Goal: Task Accomplishment & Management: Manage account settings

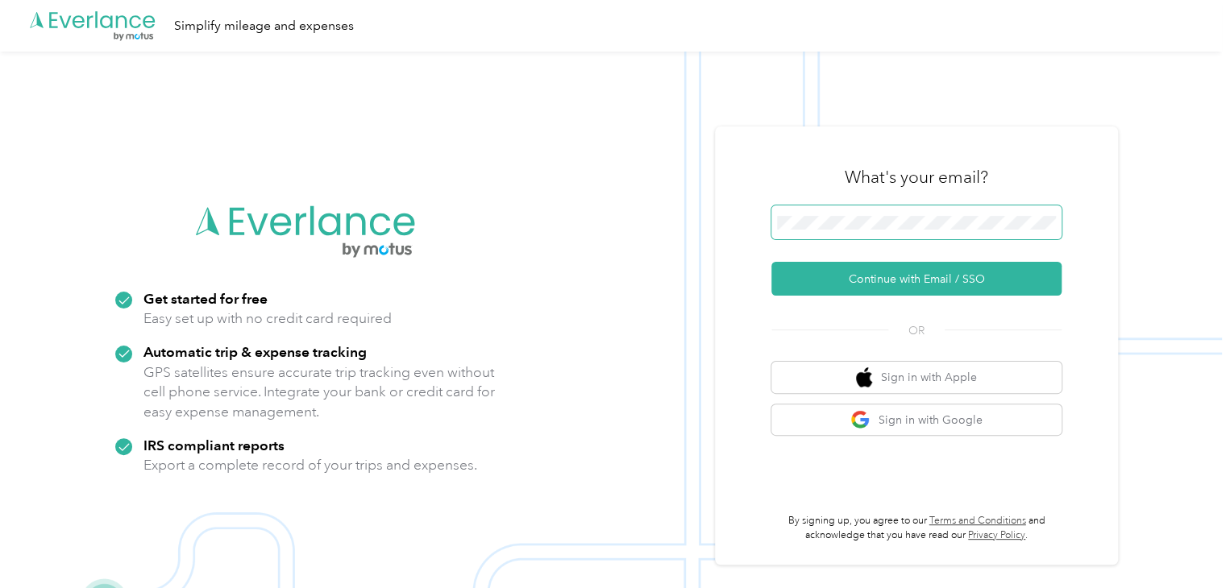
click at [848, 214] on span at bounding box center [916, 222] width 290 height 34
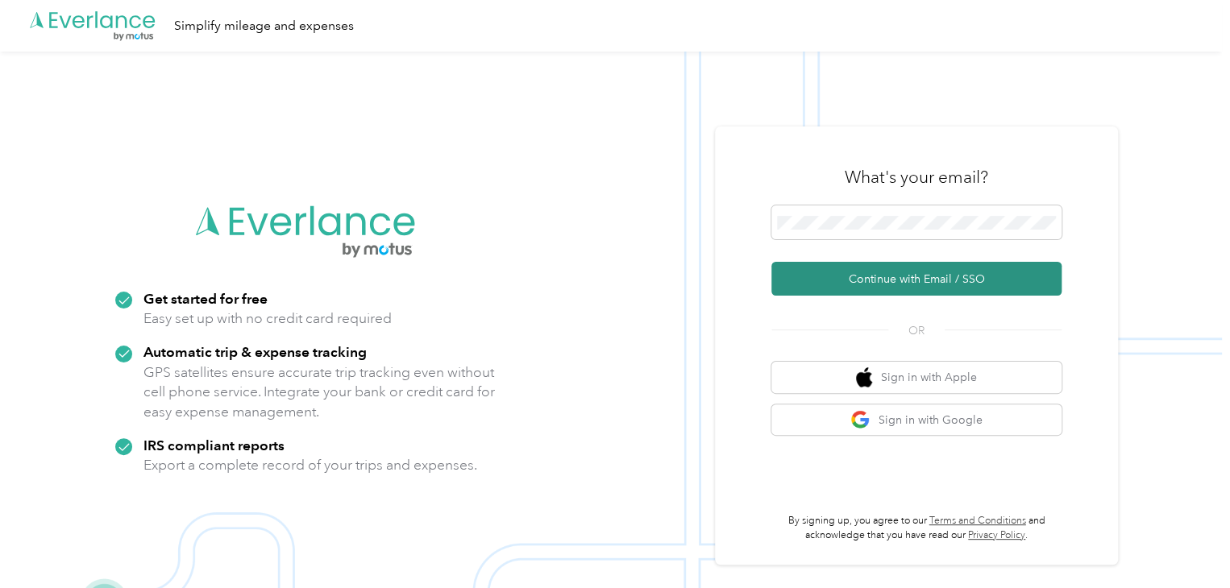
click at [853, 267] on button "Continue with Email / SSO" at bounding box center [916, 279] width 290 height 34
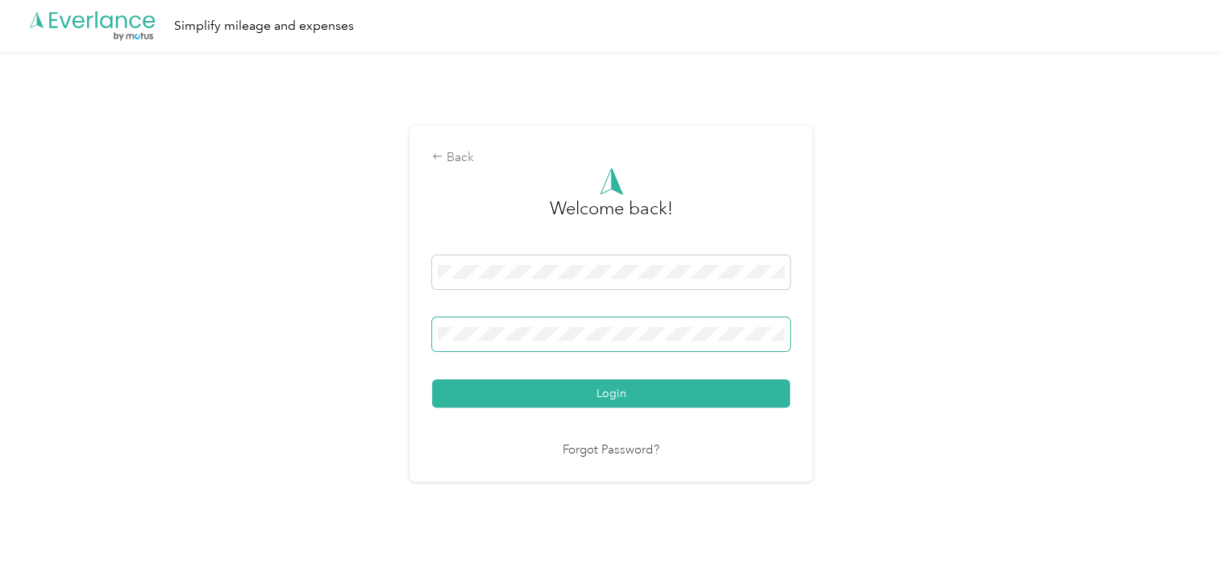
click at [432, 380] on button "Login" at bounding box center [611, 394] width 358 height 28
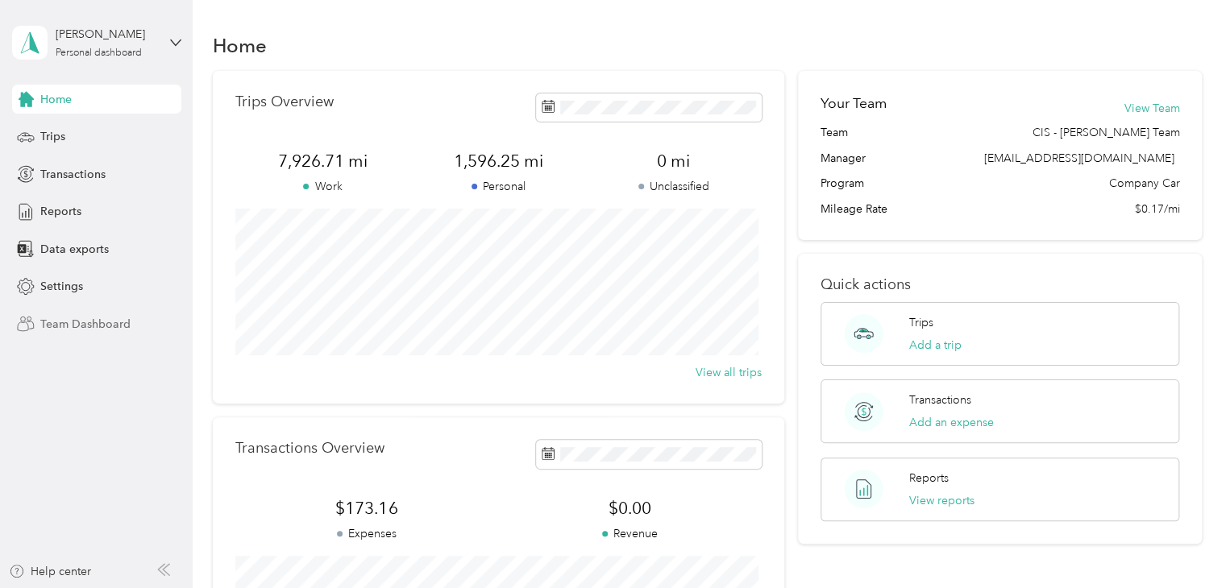
click at [68, 320] on span "Team Dashboard" at bounding box center [85, 324] width 90 height 17
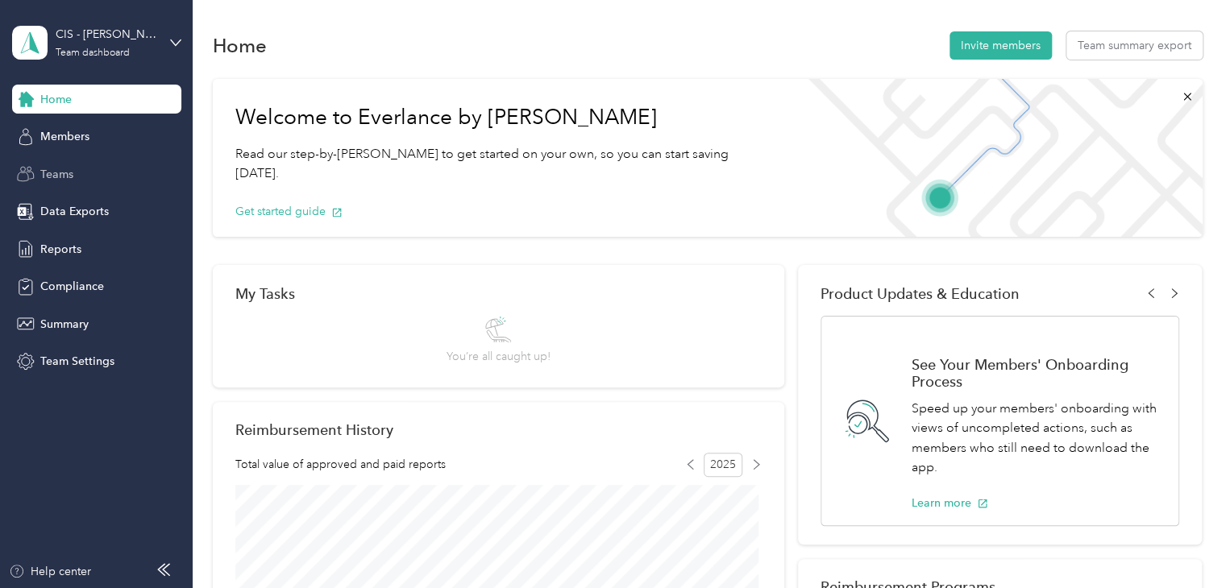
click at [48, 172] on span "Teams" at bounding box center [56, 174] width 33 height 17
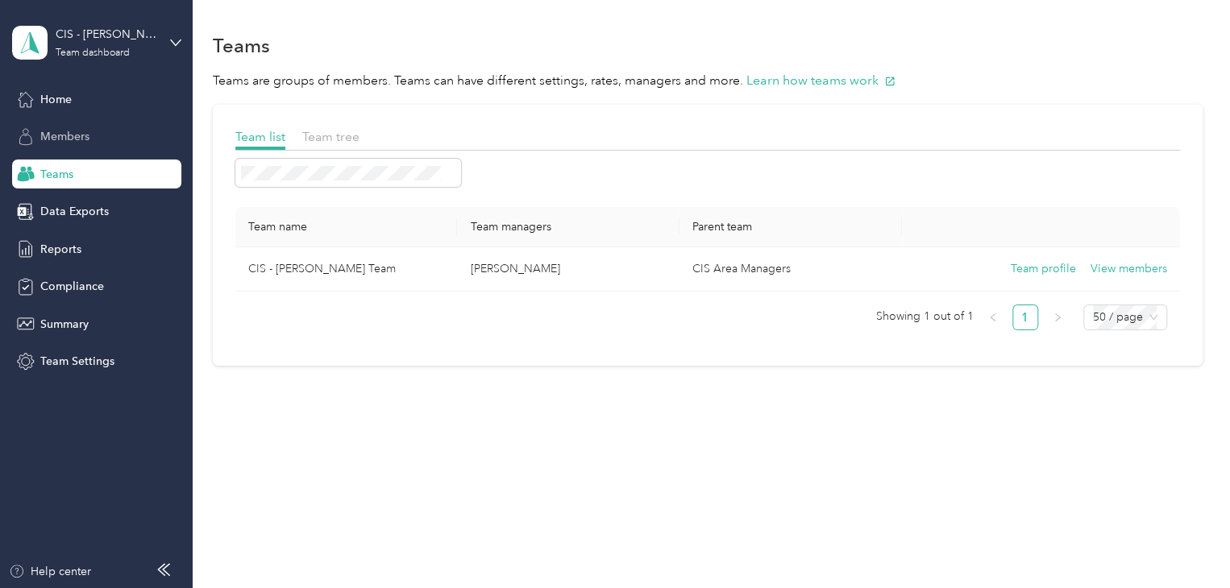
click at [97, 136] on div "Members" at bounding box center [96, 136] width 169 height 29
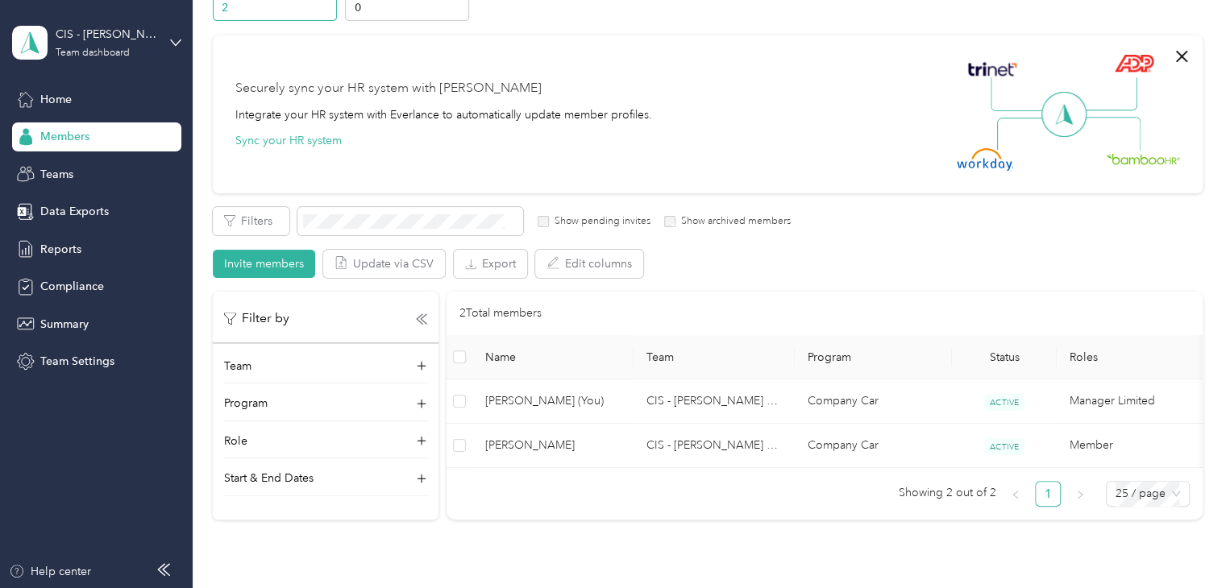
scroll to position [161, 0]
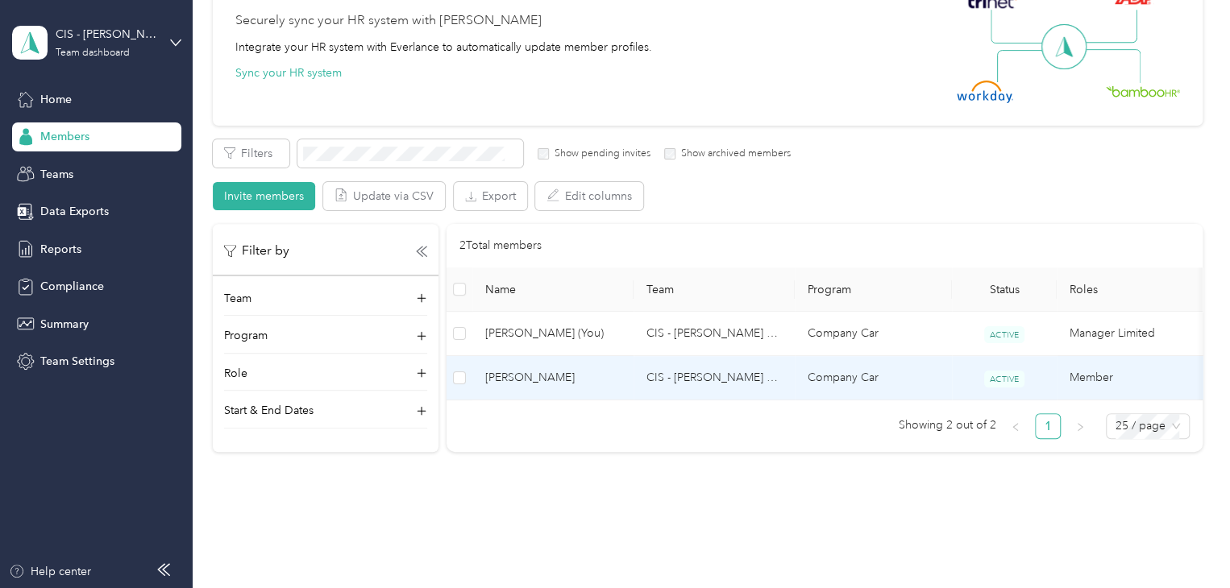
click at [567, 373] on span "[PERSON_NAME]" at bounding box center [552, 378] width 135 height 18
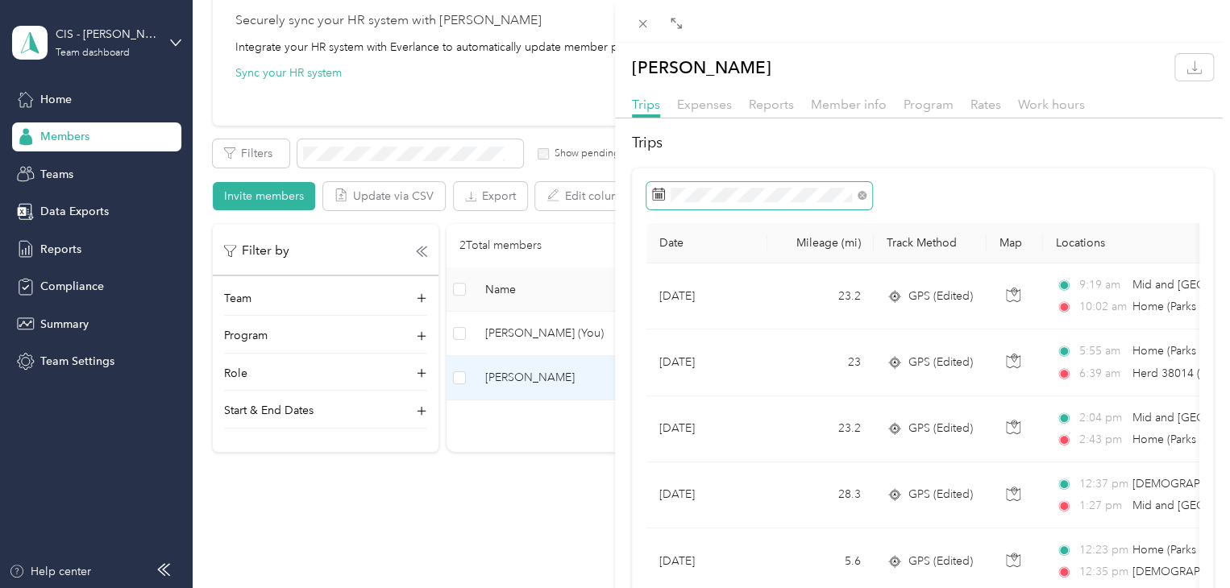
click at [657, 194] on icon at bounding box center [658, 194] width 13 height 13
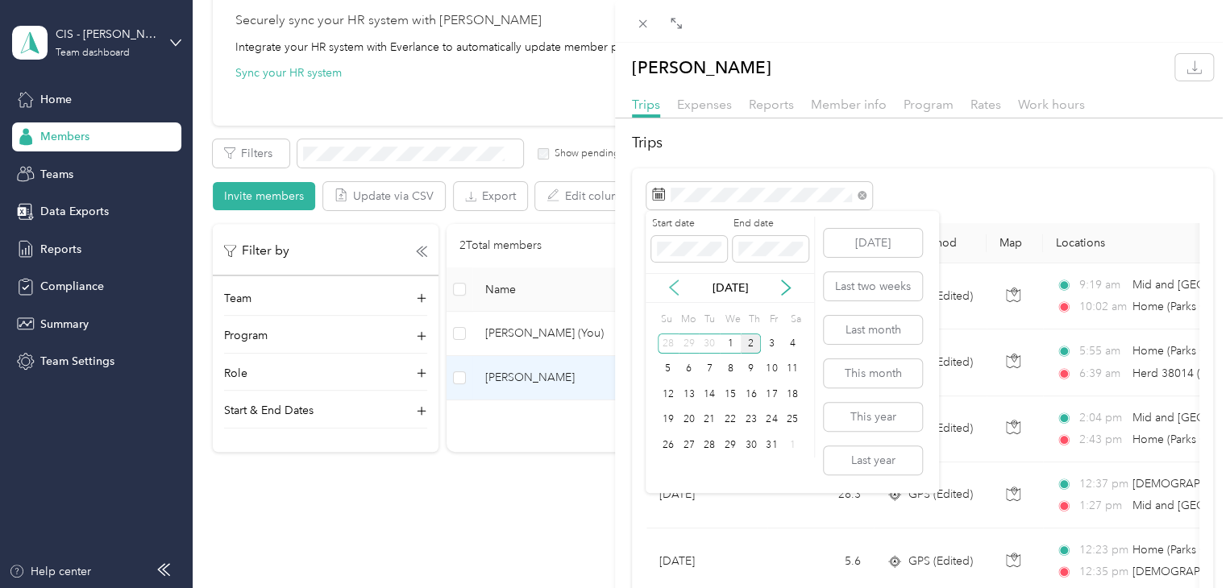
click at [672, 287] on icon at bounding box center [674, 288] width 16 height 16
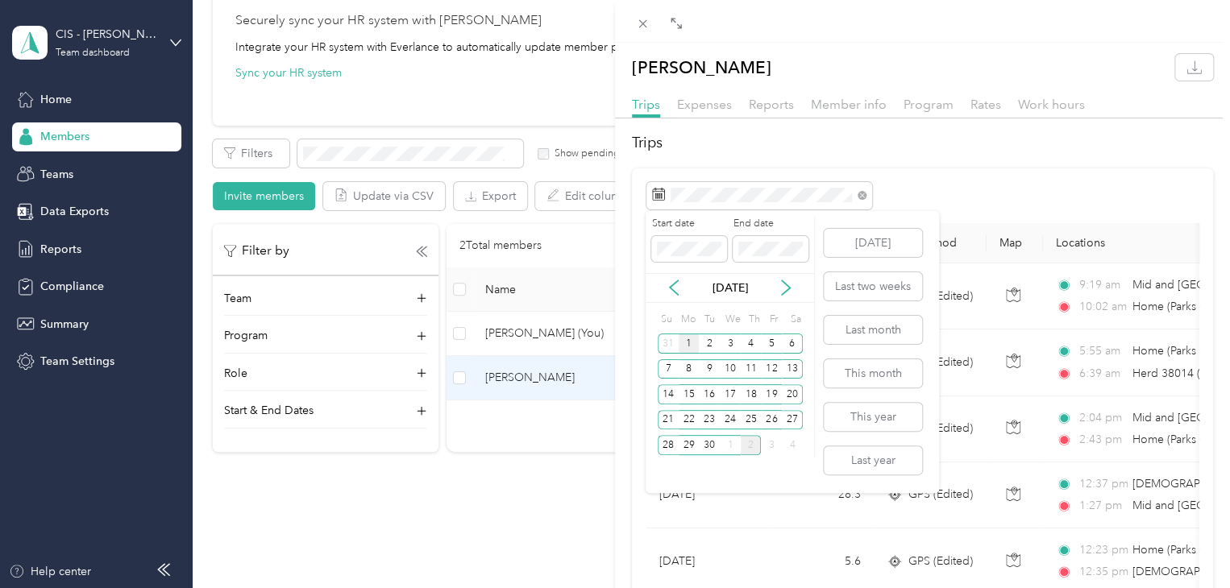
click at [691, 342] on div "1" at bounding box center [689, 344] width 21 height 20
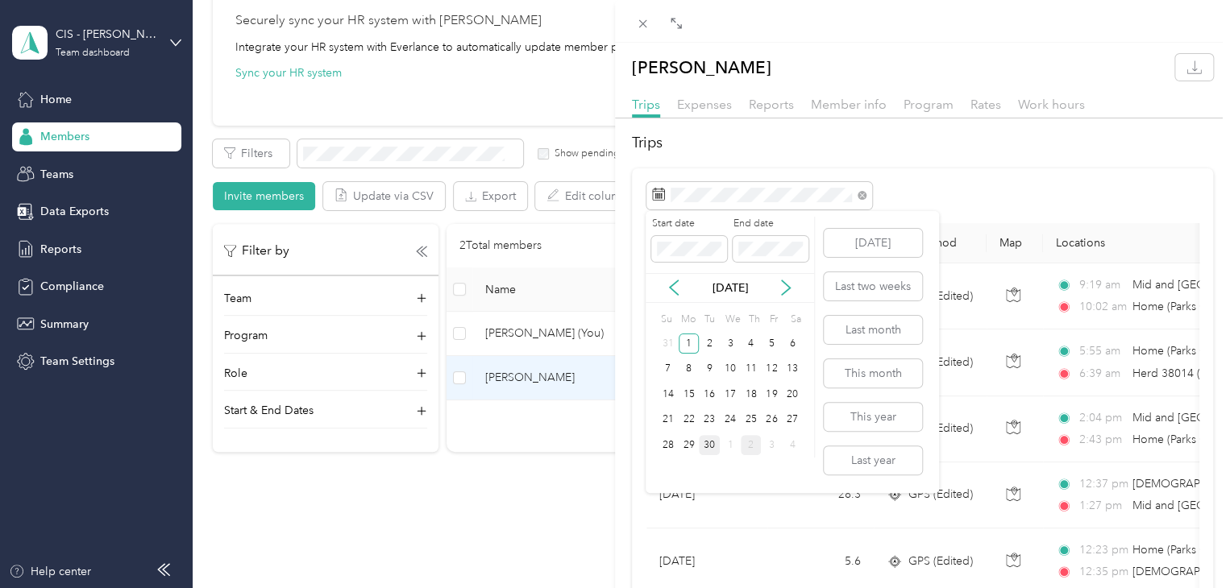
click at [715, 442] on div "30" at bounding box center [709, 445] width 21 height 20
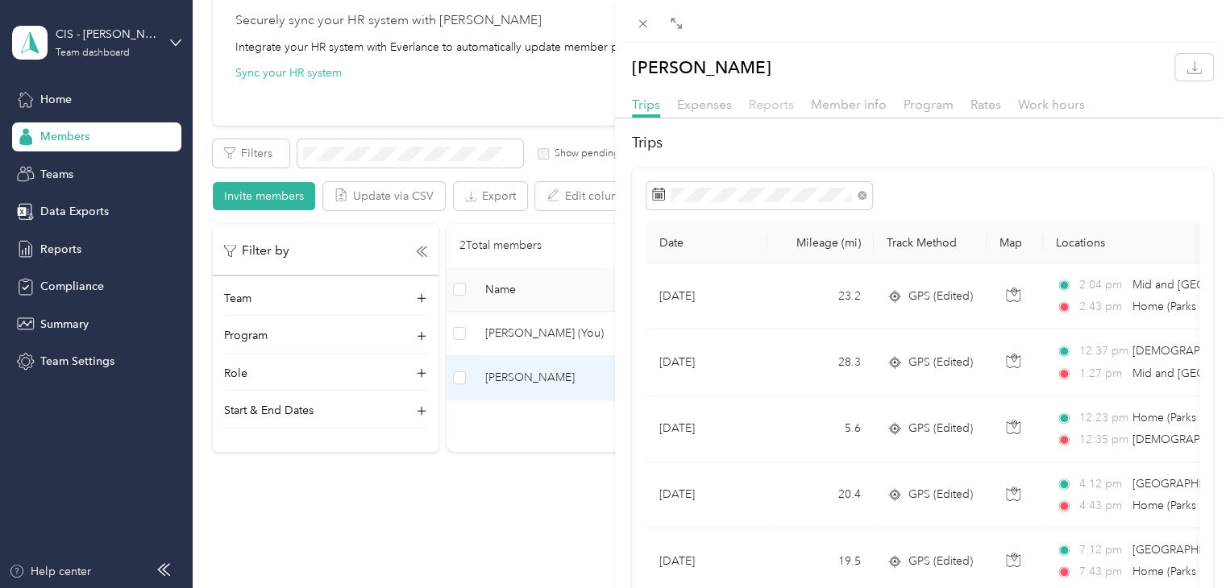
click at [776, 104] on span "Reports" at bounding box center [771, 104] width 45 height 15
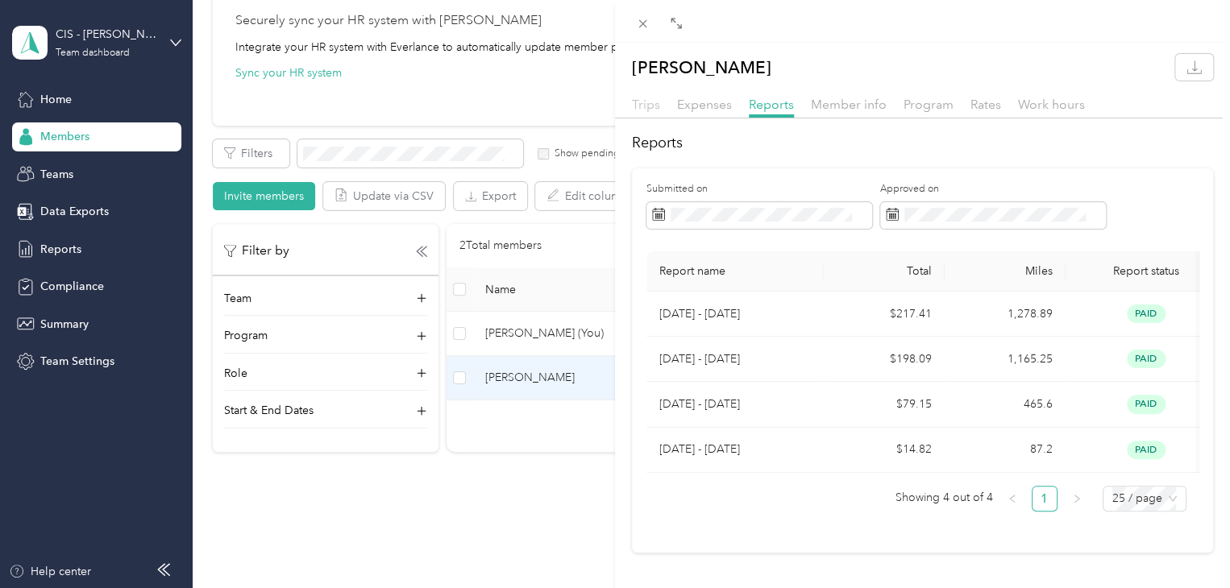
click at [647, 102] on span "Trips" at bounding box center [646, 104] width 28 height 15
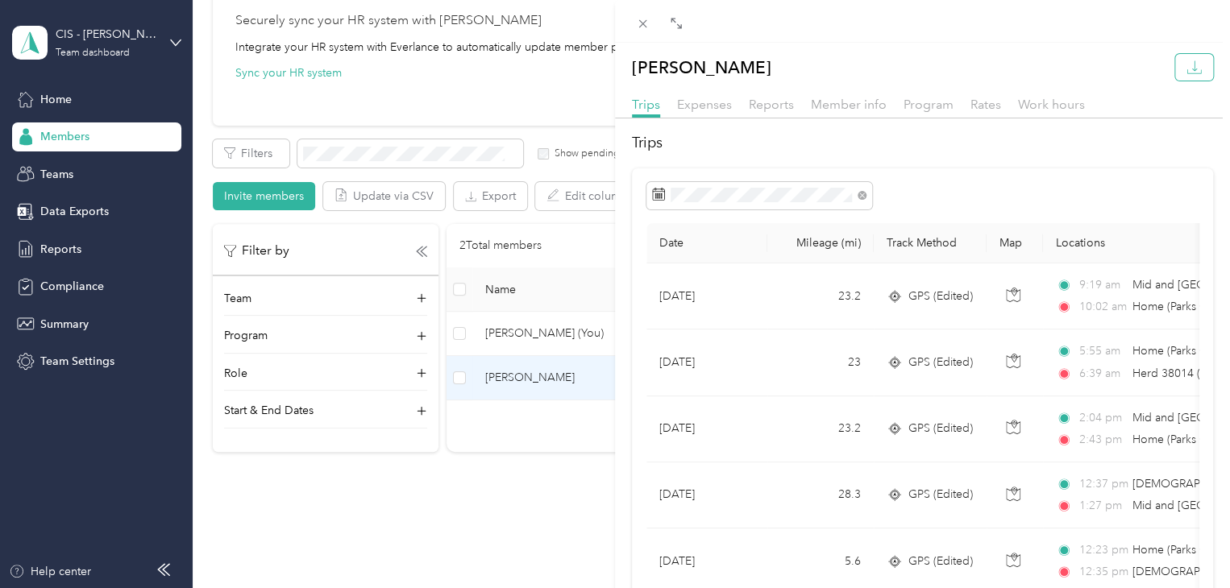
click at [1186, 67] on icon "button" at bounding box center [1193, 67] width 15 height 15
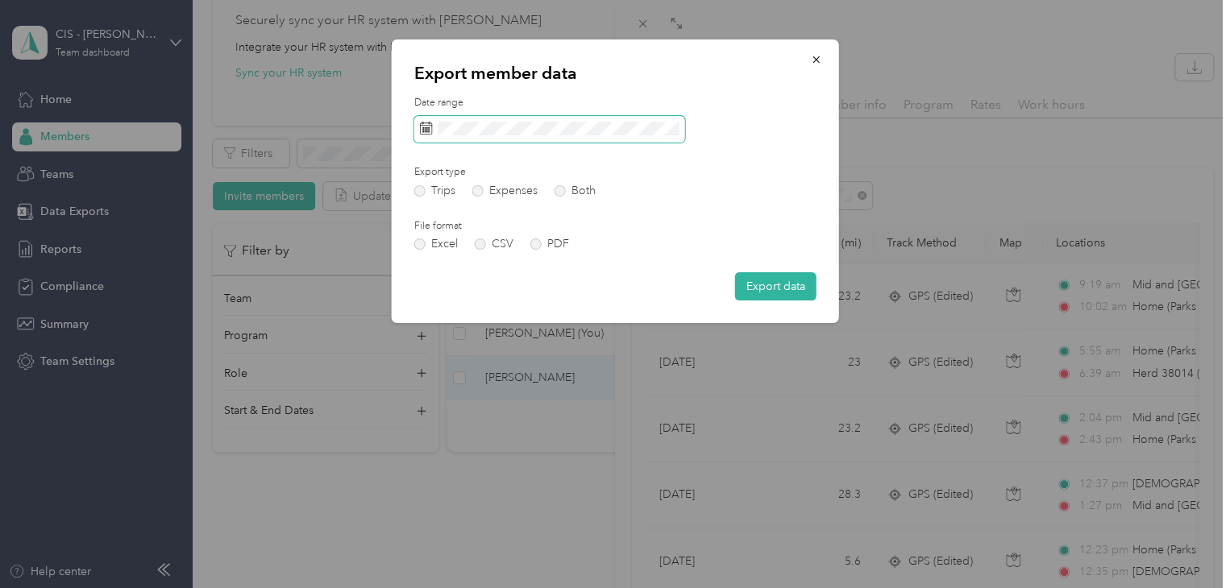
click at [421, 131] on icon at bounding box center [426, 128] width 13 height 13
click at [425, 131] on rect at bounding box center [425, 132] width 2 height 2
click at [816, 57] on icon "button" at bounding box center [816, 59] width 11 height 11
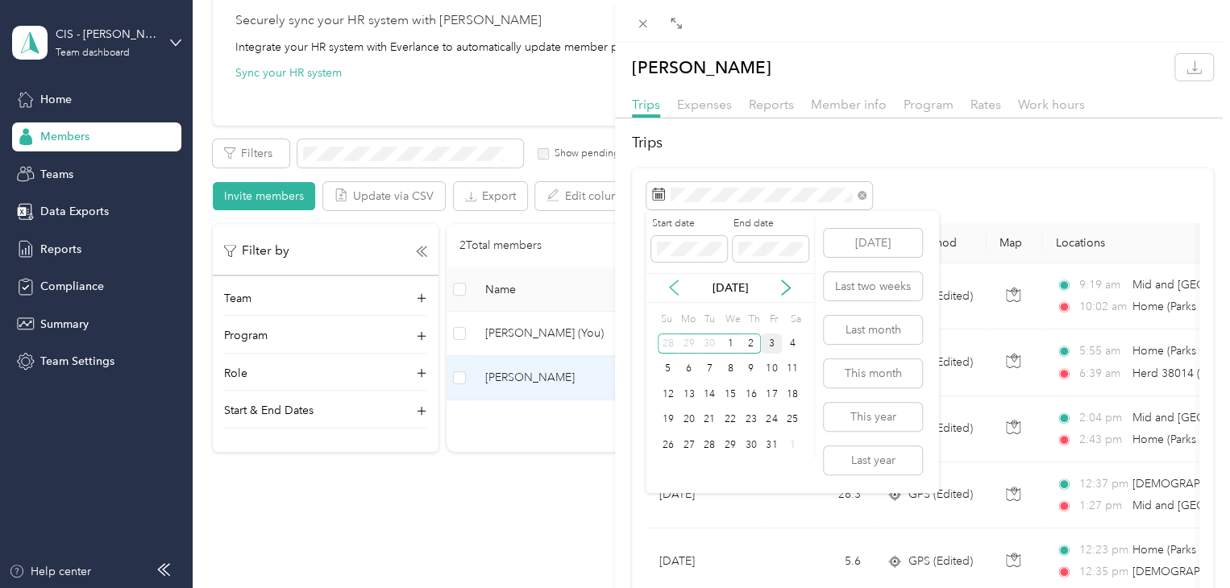
click at [673, 287] on icon at bounding box center [674, 288] width 16 height 16
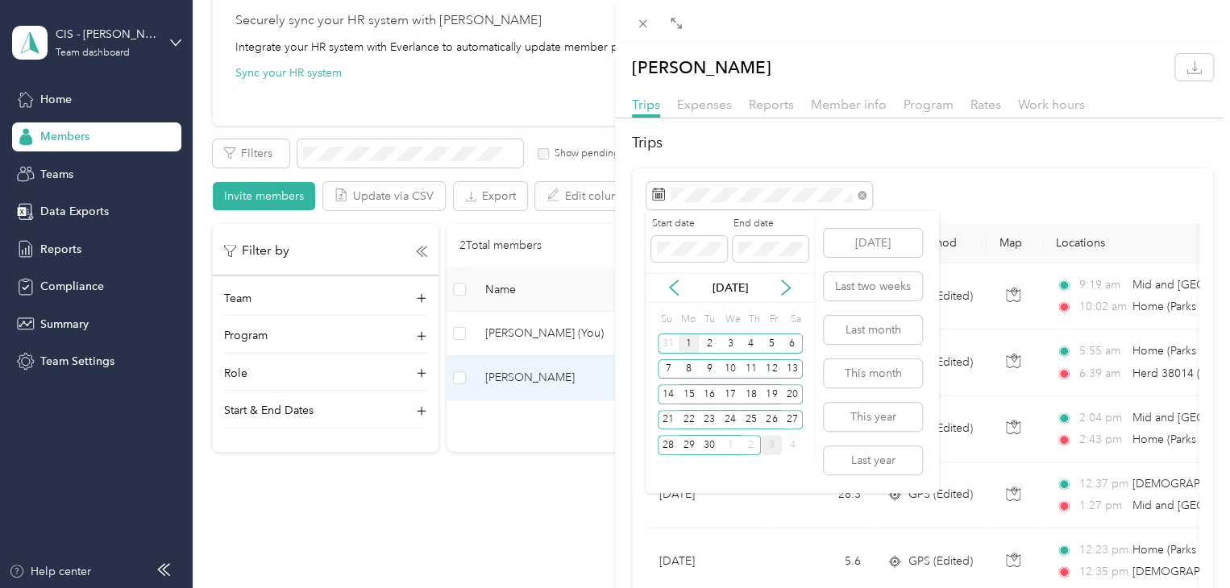
click at [693, 339] on div "1" at bounding box center [689, 344] width 21 height 20
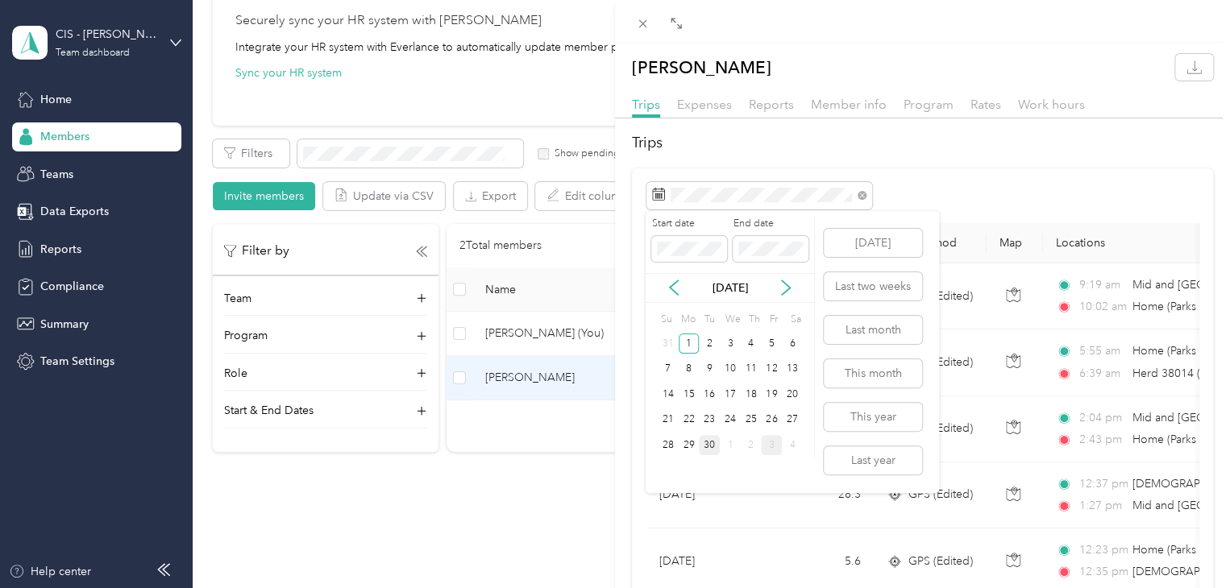
click at [714, 442] on div "30" at bounding box center [709, 445] width 21 height 20
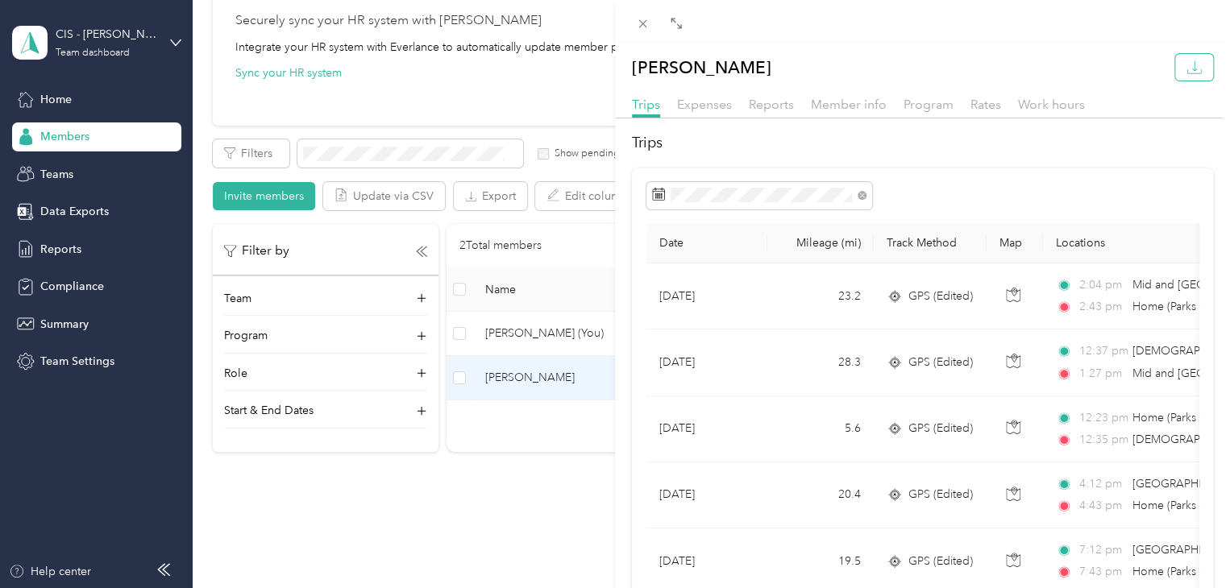
click at [1187, 61] on icon "button" at bounding box center [1193, 67] width 15 height 15
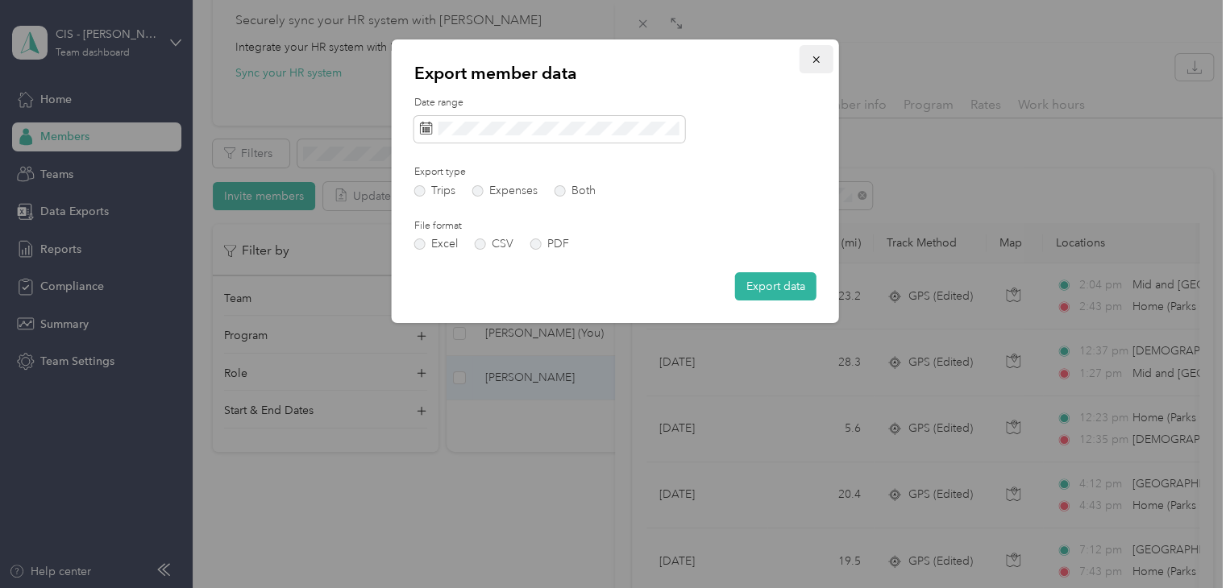
click at [814, 61] on icon "button" at bounding box center [815, 59] width 6 height 6
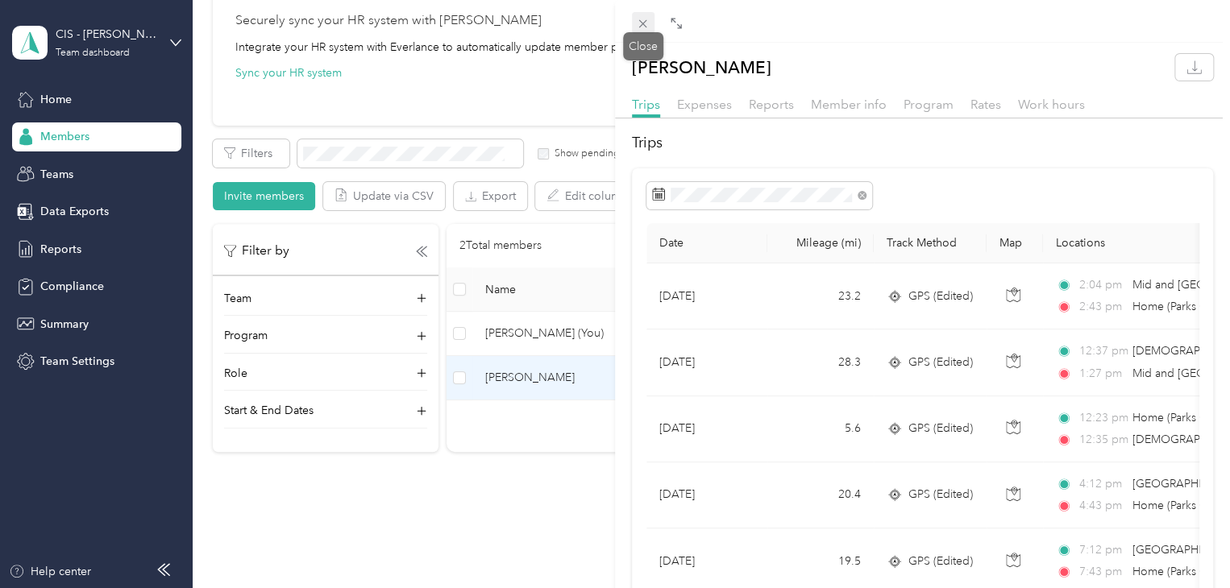
click at [645, 21] on icon at bounding box center [643, 24] width 14 height 14
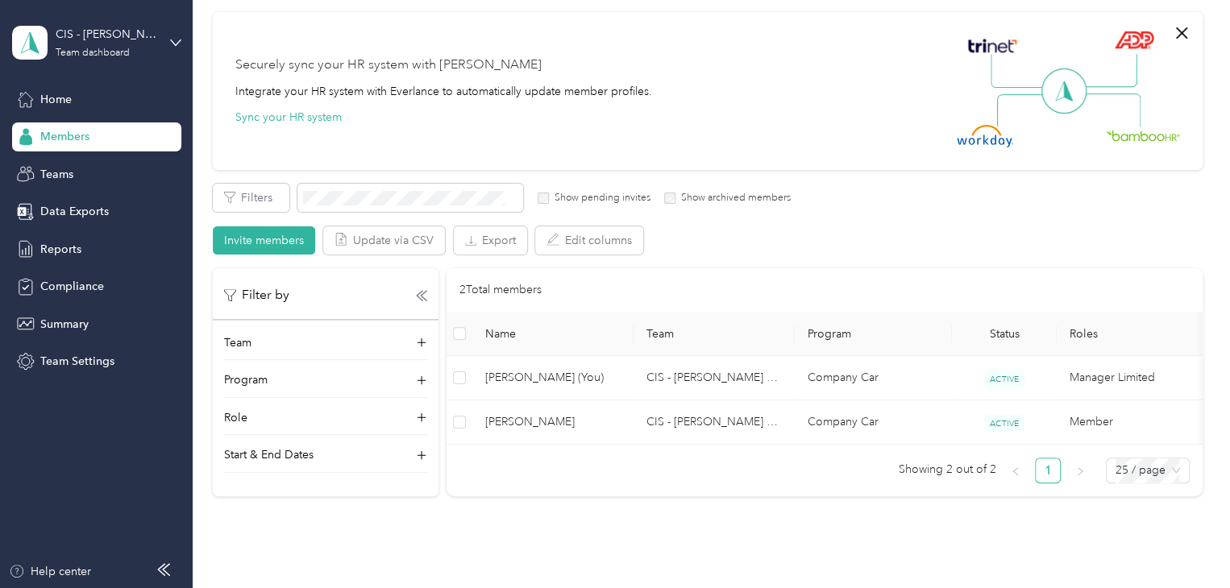
scroll to position [218, 0]
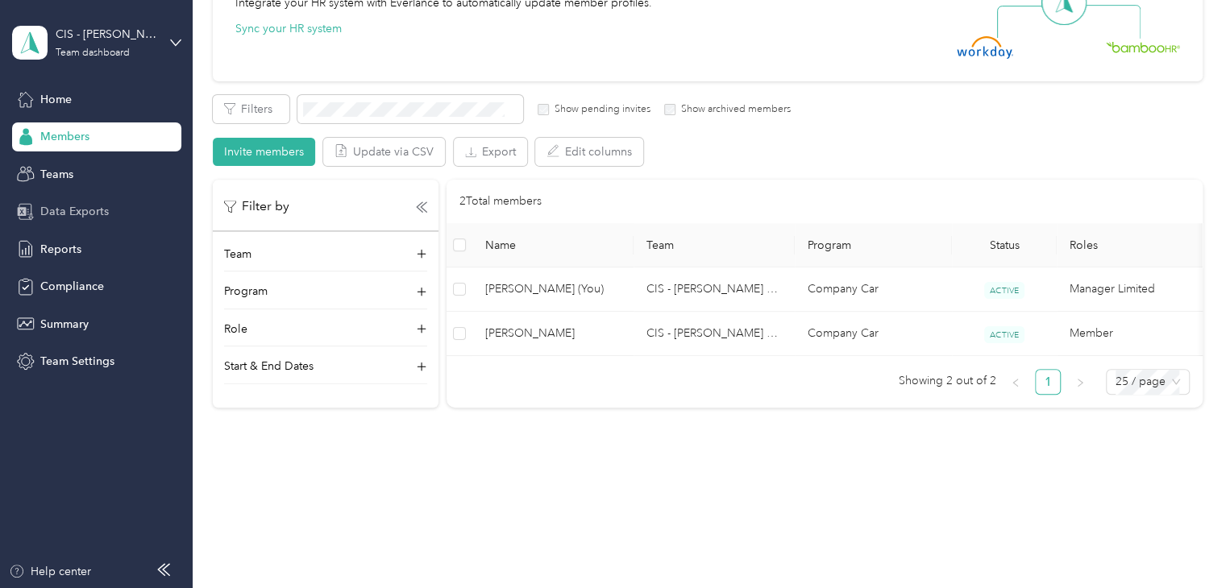
click at [77, 211] on span "Data Exports" at bounding box center [74, 211] width 68 height 17
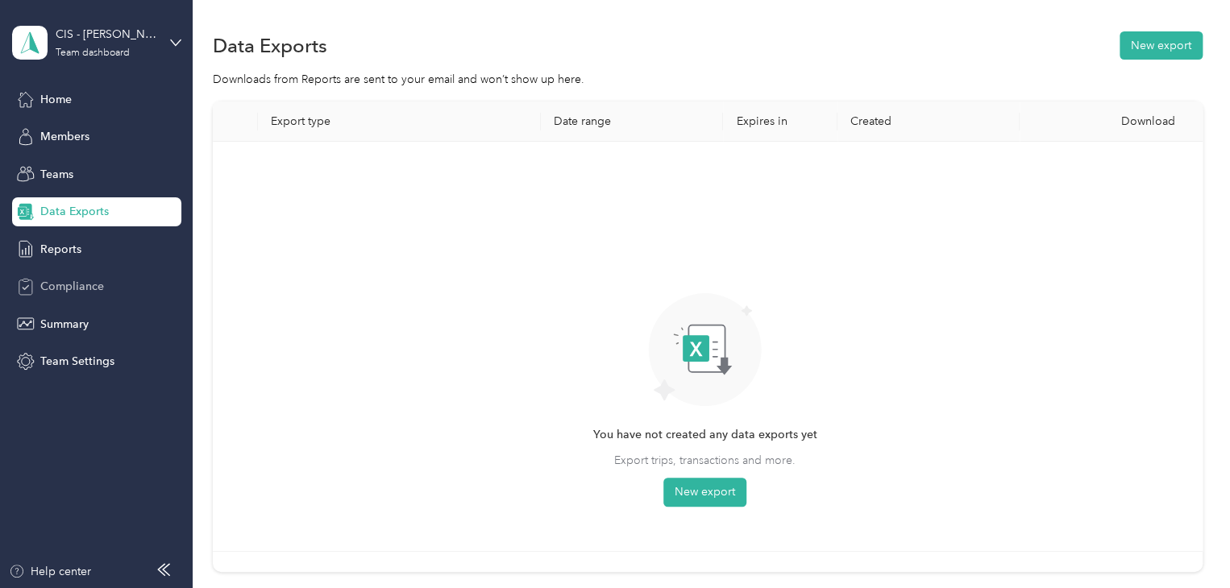
click at [65, 278] on span "Compliance" at bounding box center [72, 286] width 64 height 17
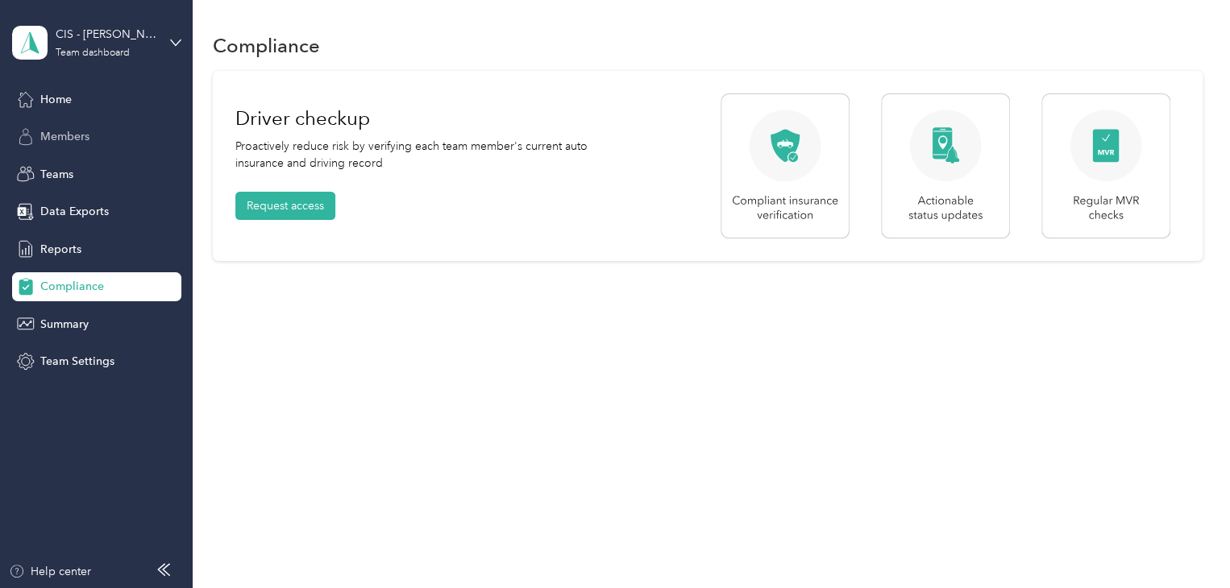
click at [50, 133] on span "Members" at bounding box center [64, 136] width 49 height 17
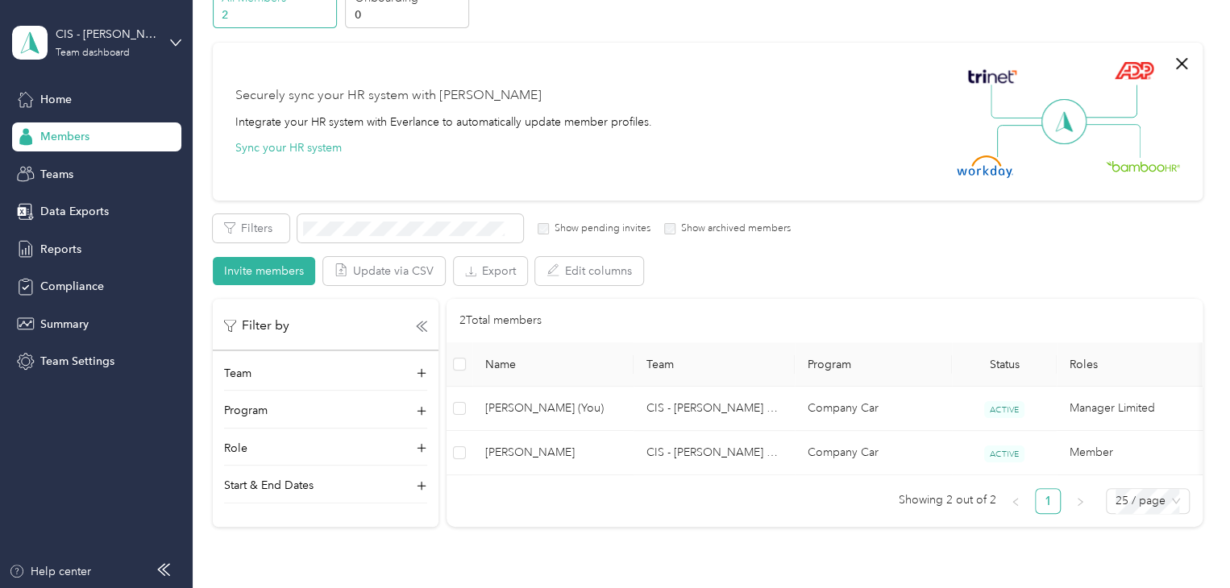
scroll to position [218, 0]
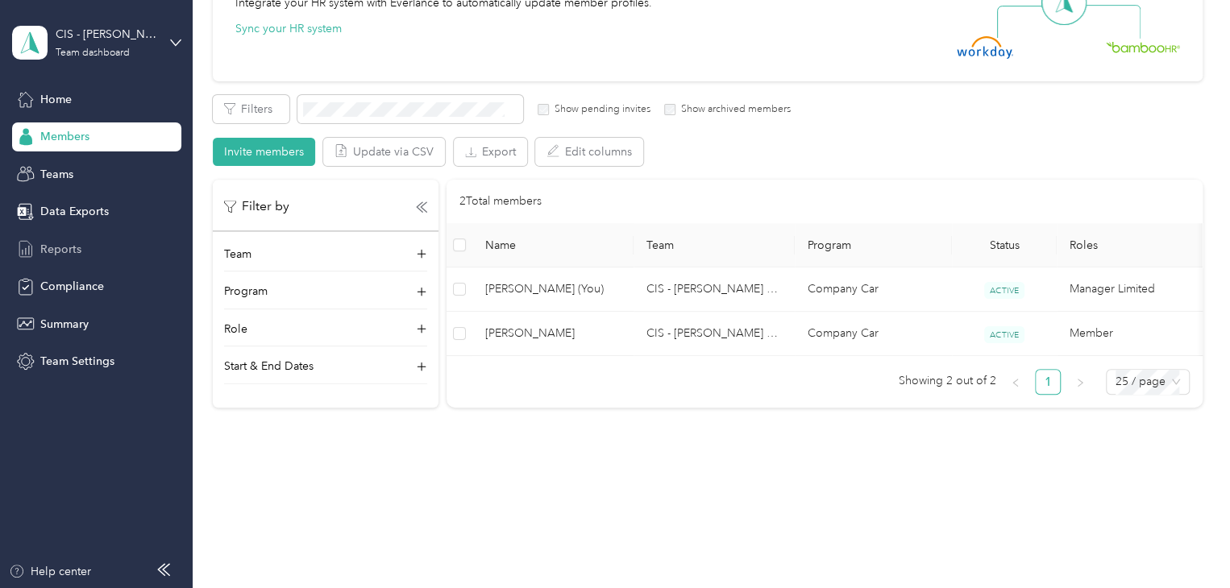
click at [40, 241] on span "Reports" at bounding box center [60, 249] width 41 height 17
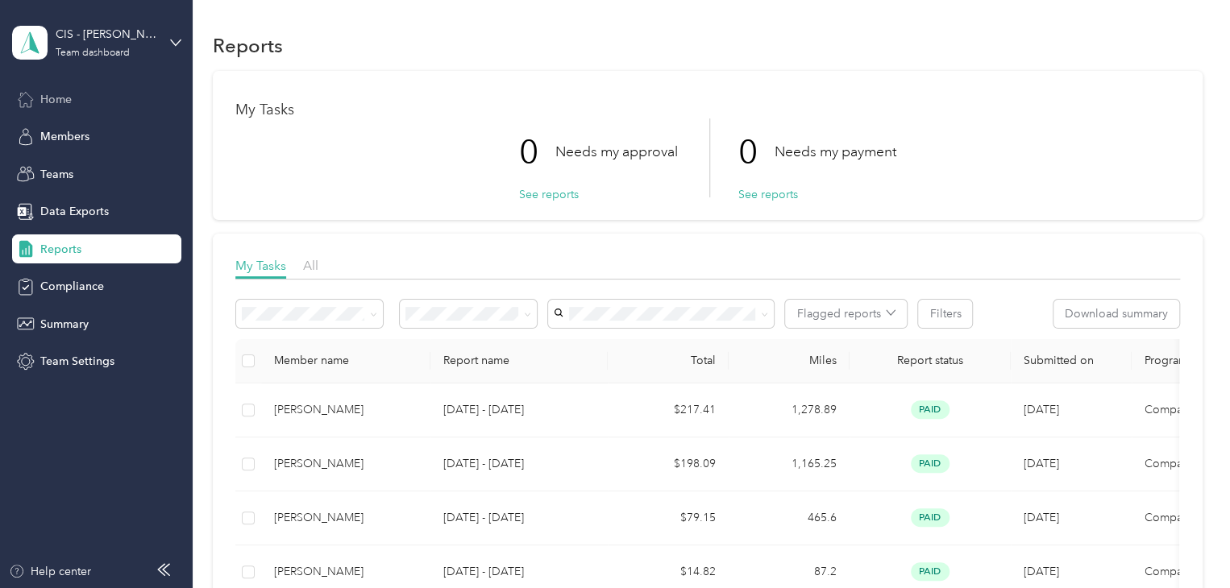
click at [48, 94] on span "Home" at bounding box center [55, 99] width 31 height 17
